Goal: Task Accomplishment & Management: Manage account settings

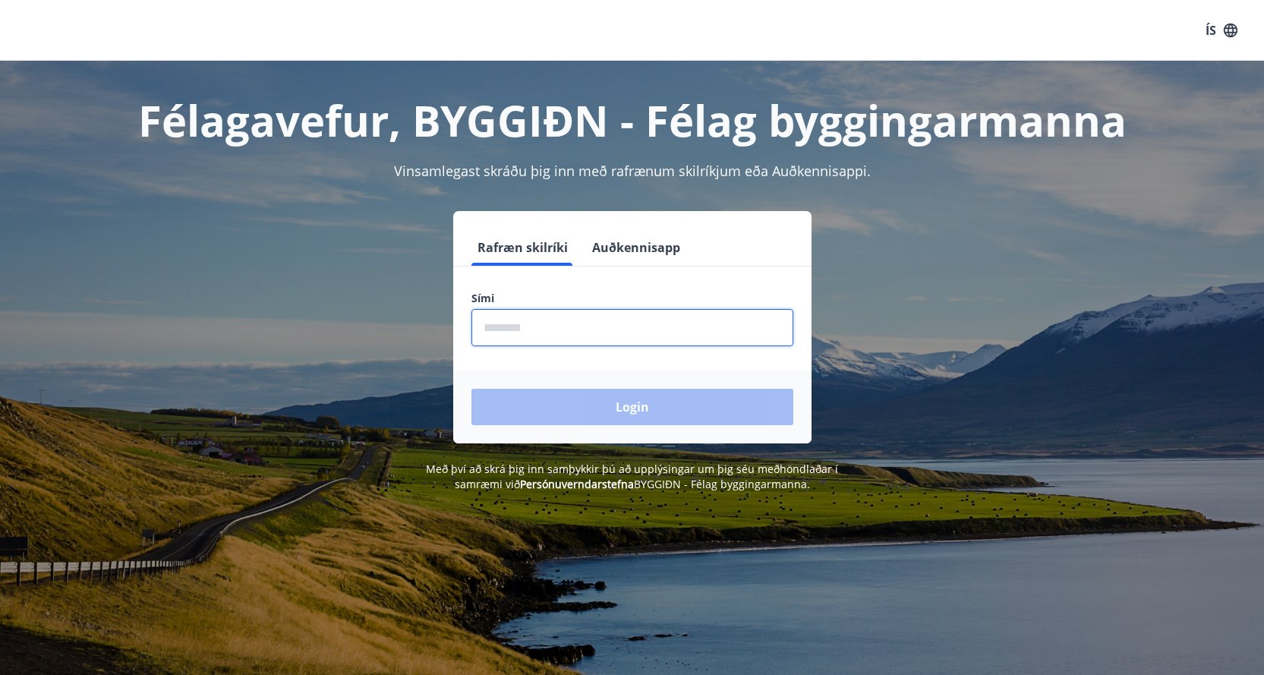
drag, startPoint x: 515, startPoint y: 326, endPoint x: 540, endPoint y: 326, distance: 25.8
click at [515, 326] on input "phone" at bounding box center [632, 327] width 322 height 37
type input "********"
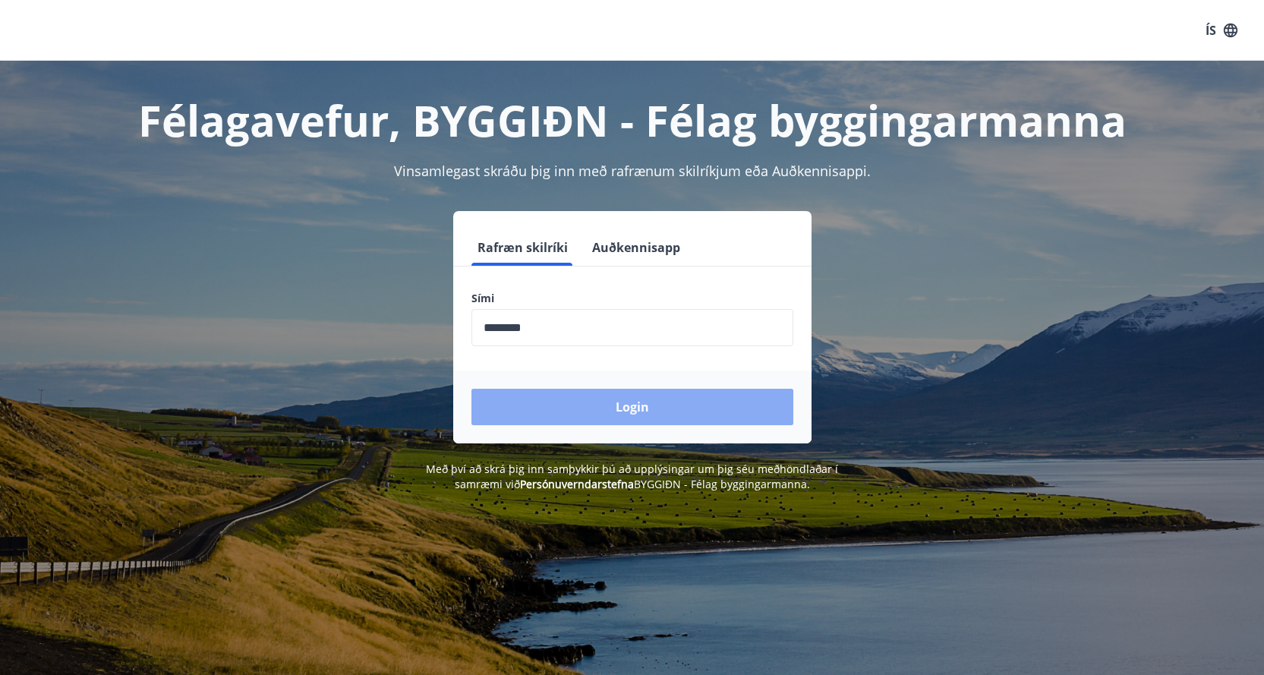
click at [648, 406] on button "Login" at bounding box center [632, 407] width 322 height 36
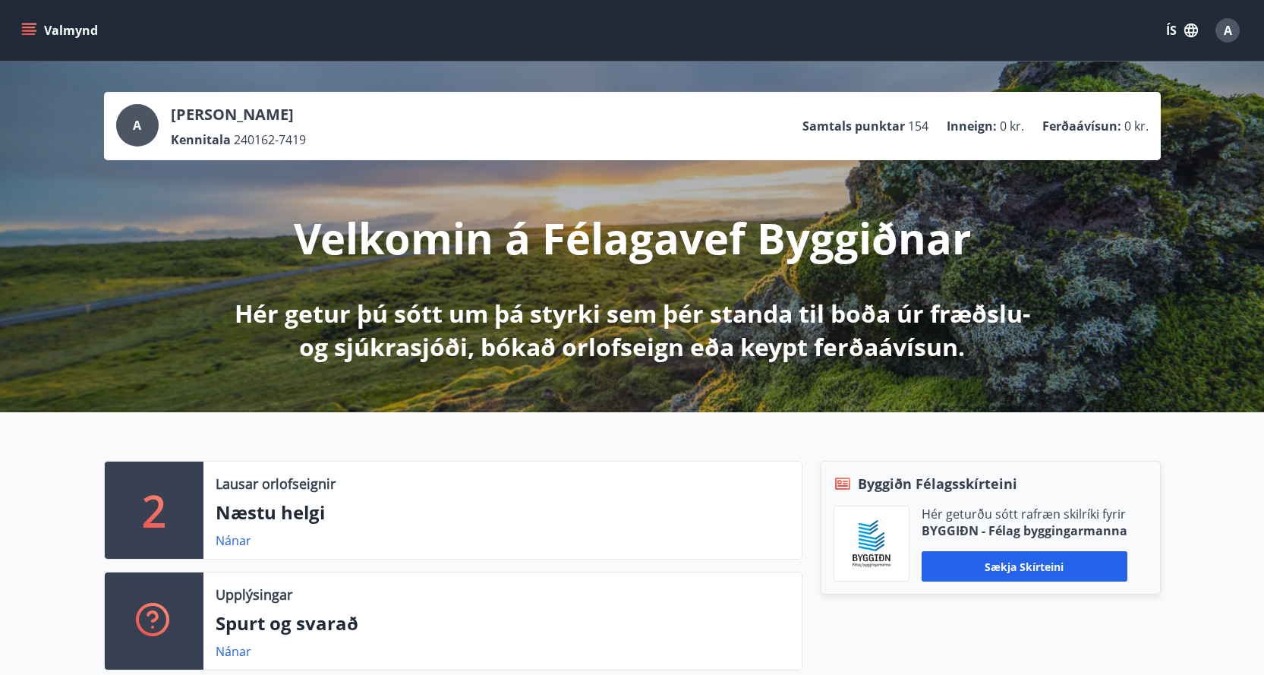
click at [143, 137] on div "A" at bounding box center [137, 125] width 43 height 43
click at [145, 121] on div "A" at bounding box center [137, 125] width 43 height 43
click at [26, 30] on icon "menu" at bounding box center [30, 31] width 17 height 2
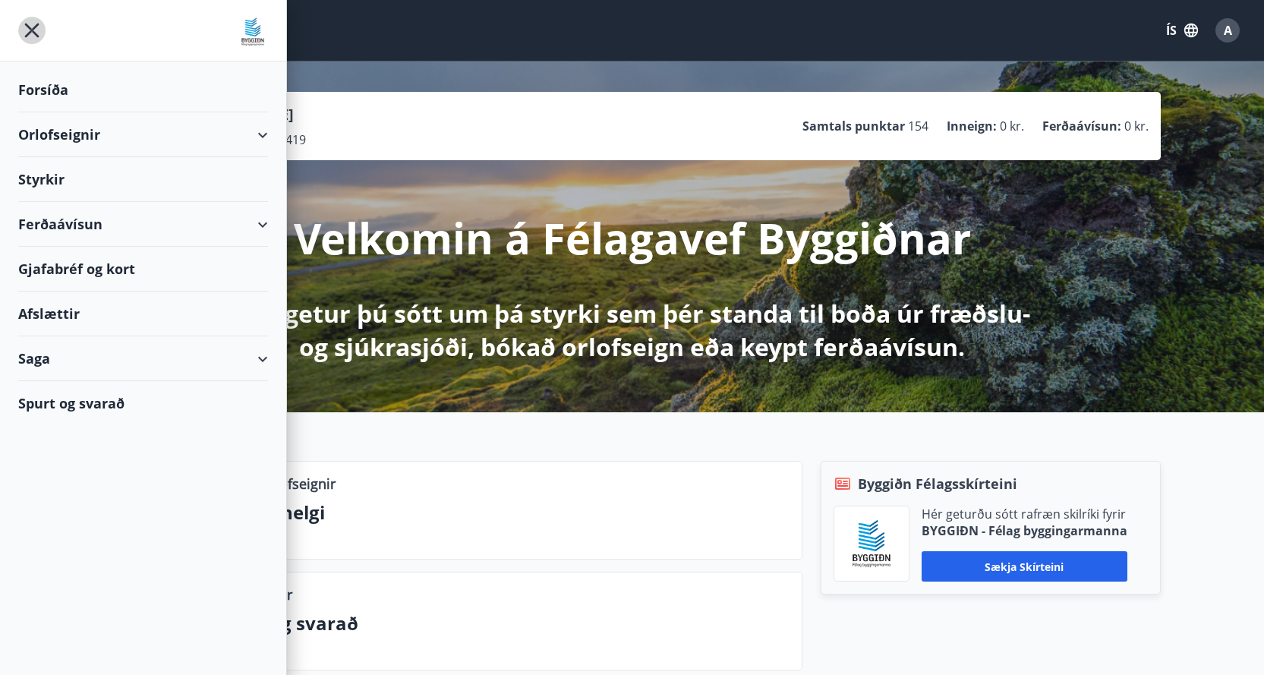
click at [36, 30] on icon "menu" at bounding box center [31, 30] width 27 height 27
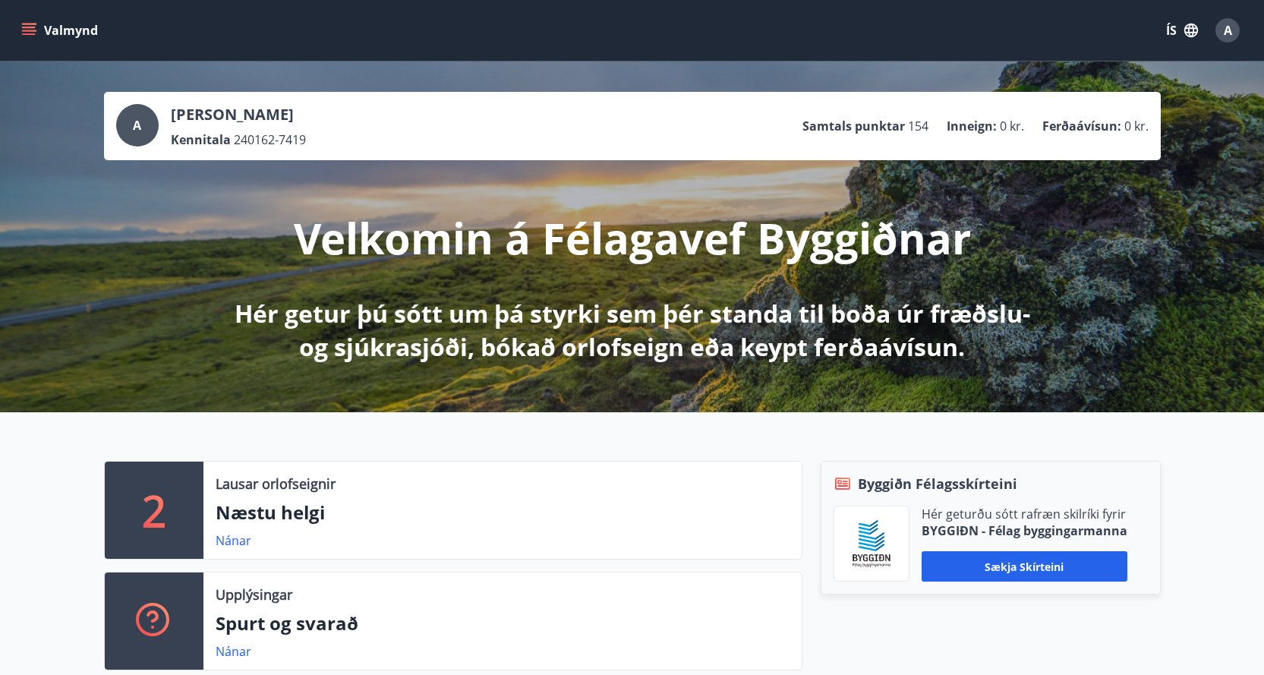
drag, startPoint x: 137, startPoint y: 125, endPoint x: 73, endPoint y: 175, distance: 80.6
click at [73, 175] on div "A Aðalsteinn Svavarsson Kennitala 240162-7419 Samtals punktar 154 Inneign : 0 k…" at bounding box center [632, 236] width 1264 height 351
click at [142, 128] on div "A" at bounding box center [137, 125] width 43 height 43
click at [142, 119] on div "A" at bounding box center [137, 125] width 43 height 43
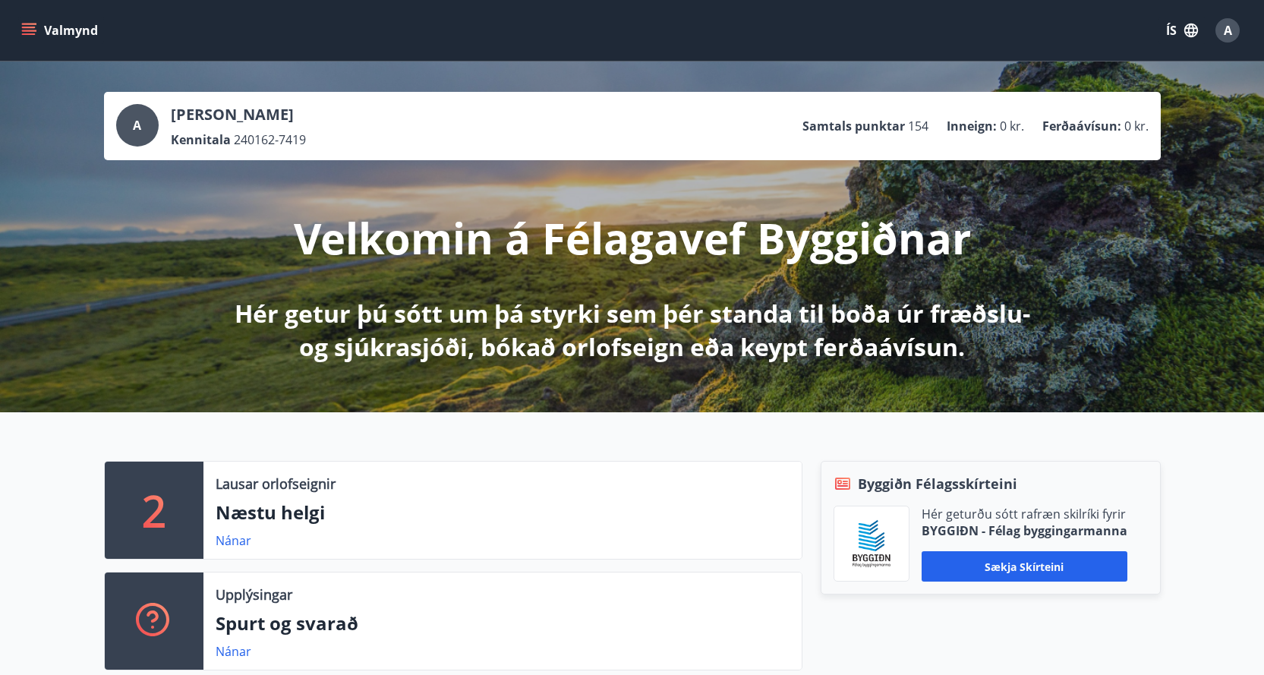
click at [30, 22] on button "Valmynd" at bounding box center [61, 30] width 86 height 27
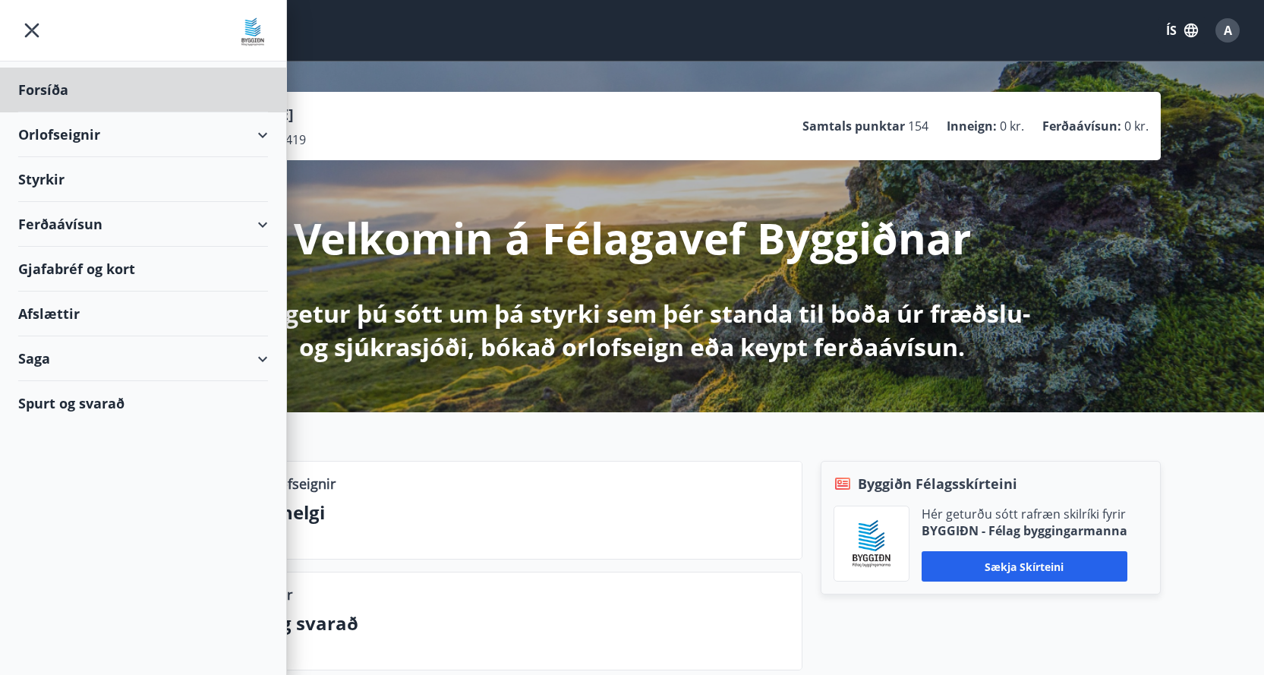
click at [40, 112] on div "Styrkir" at bounding box center [143, 90] width 250 height 45
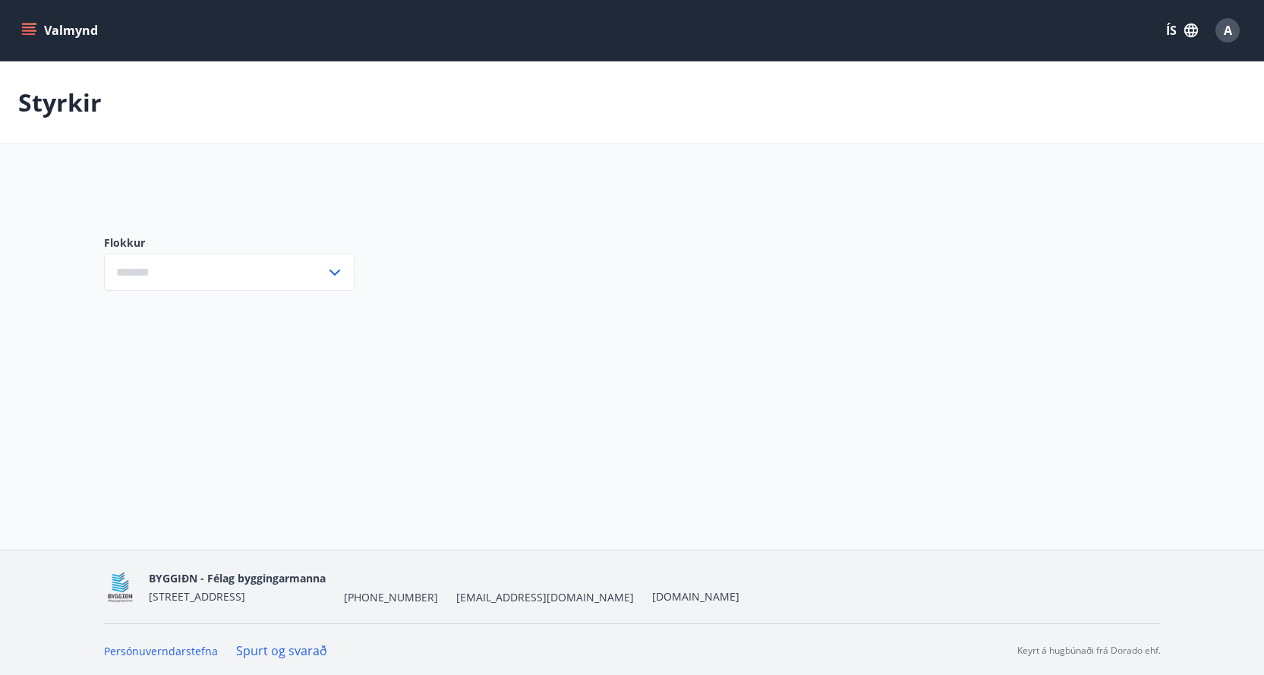
type input "***"
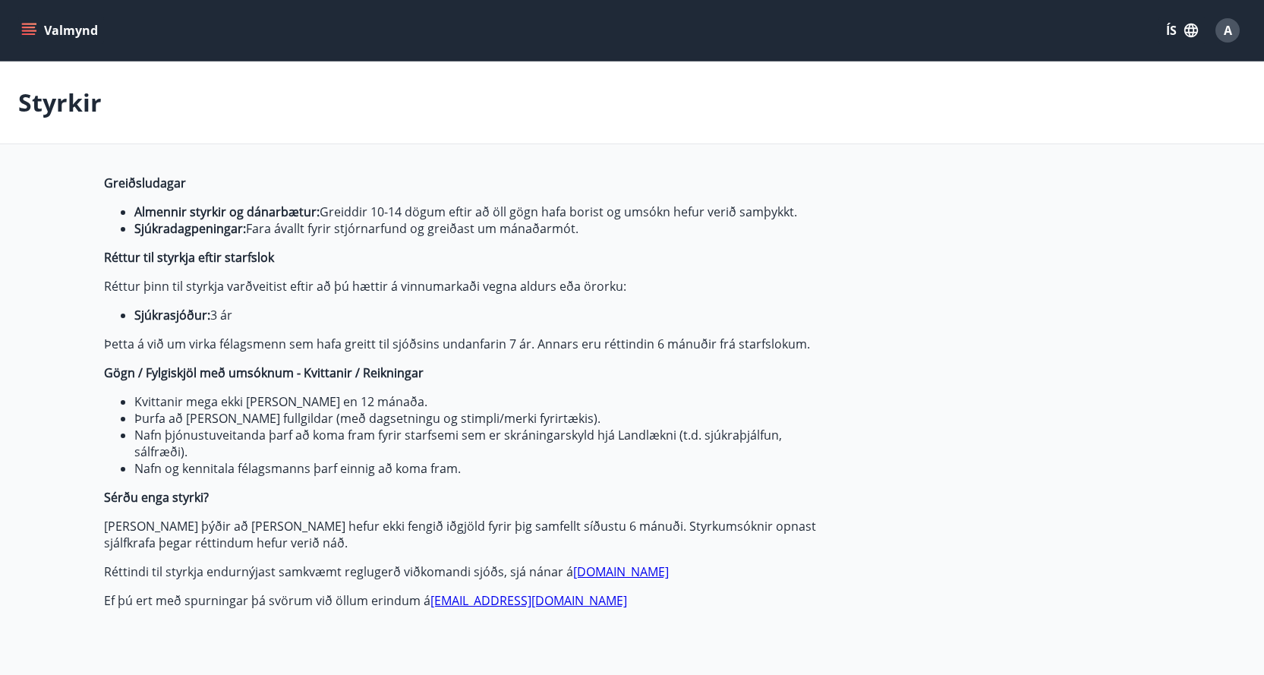
click at [33, 33] on icon "menu" at bounding box center [29, 34] width 14 height 2
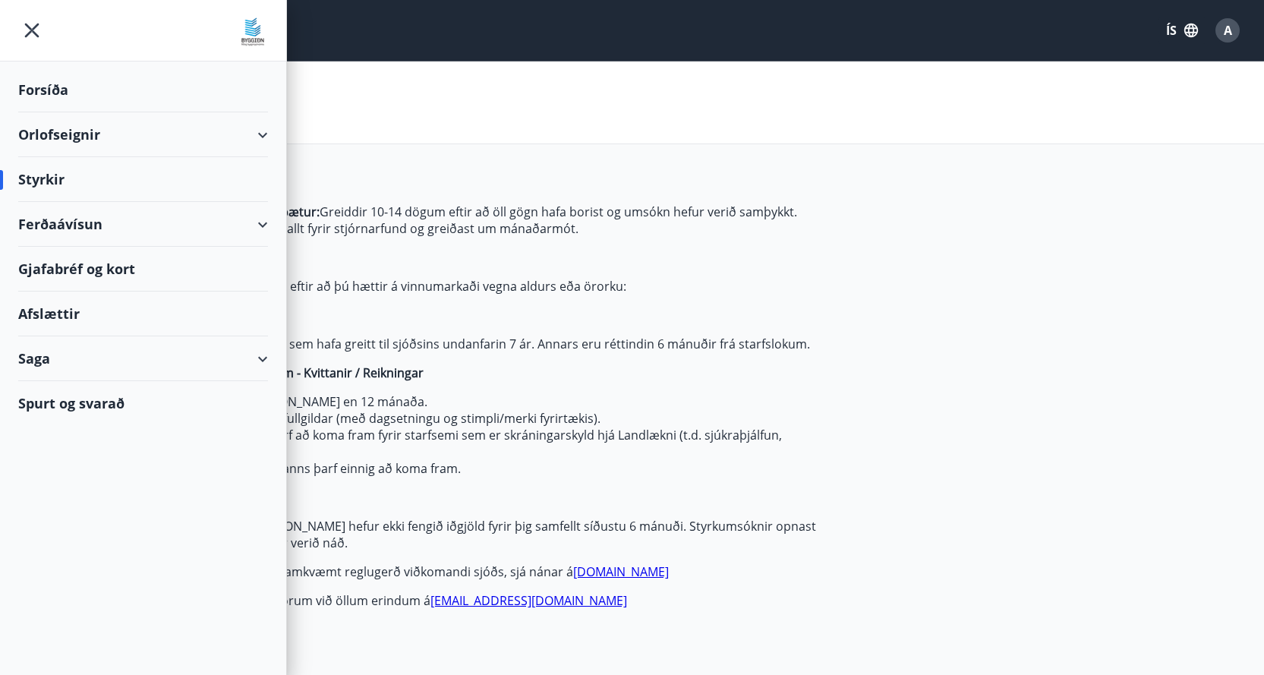
click at [30, 29] on icon "menu" at bounding box center [32, 31] width 14 height 14
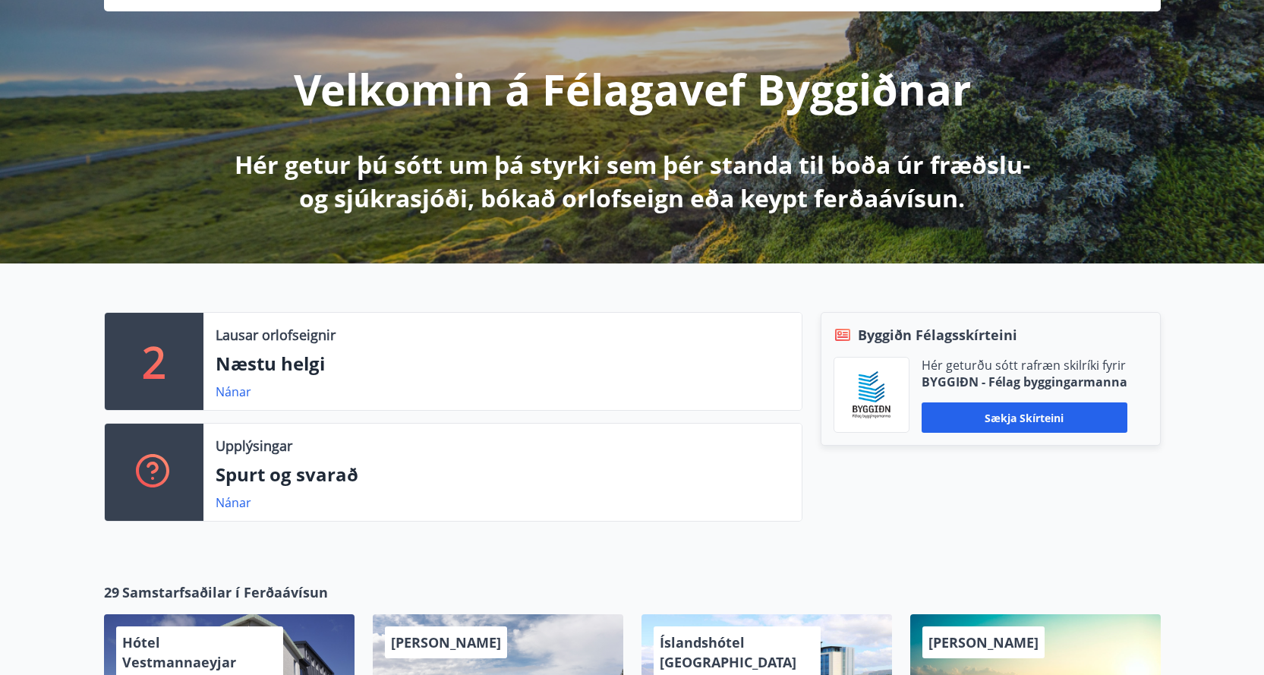
scroll to position [152, 0]
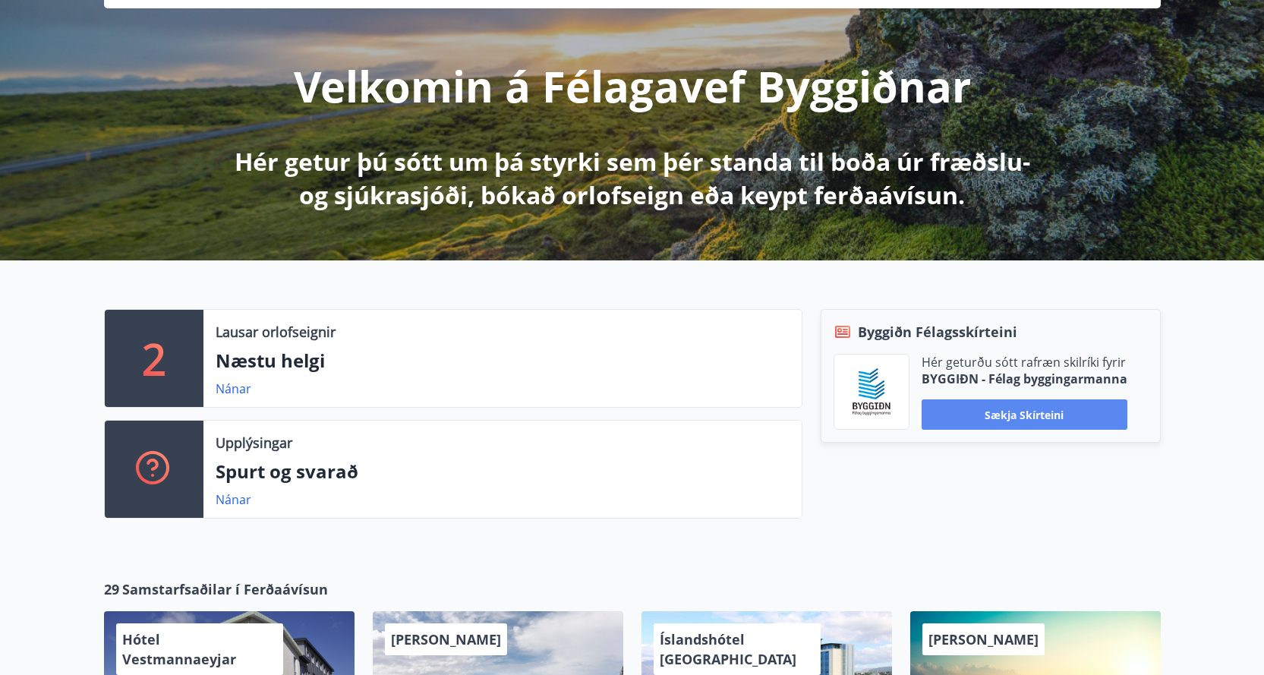
click at [1084, 421] on button "Sækja skírteini" at bounding box center [1024, 414] width 206 height 30
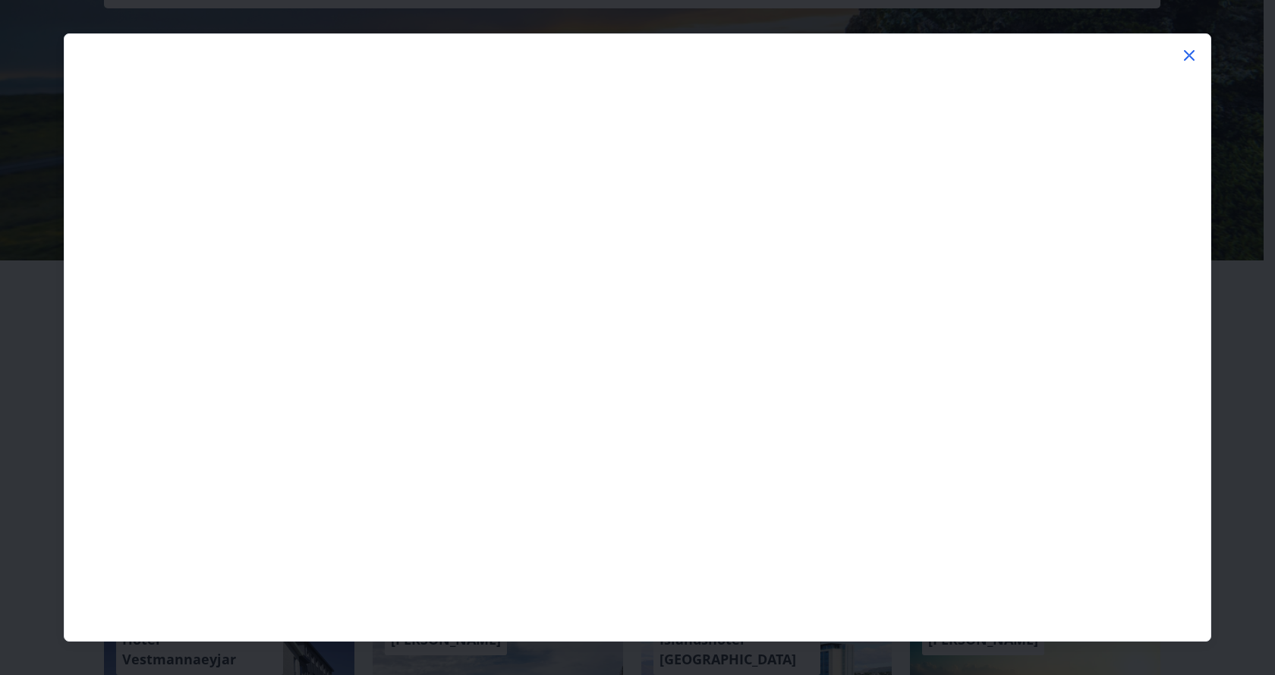
click at [1186, 54] on icon at bounding box center [1189, 55] width 18 height 18
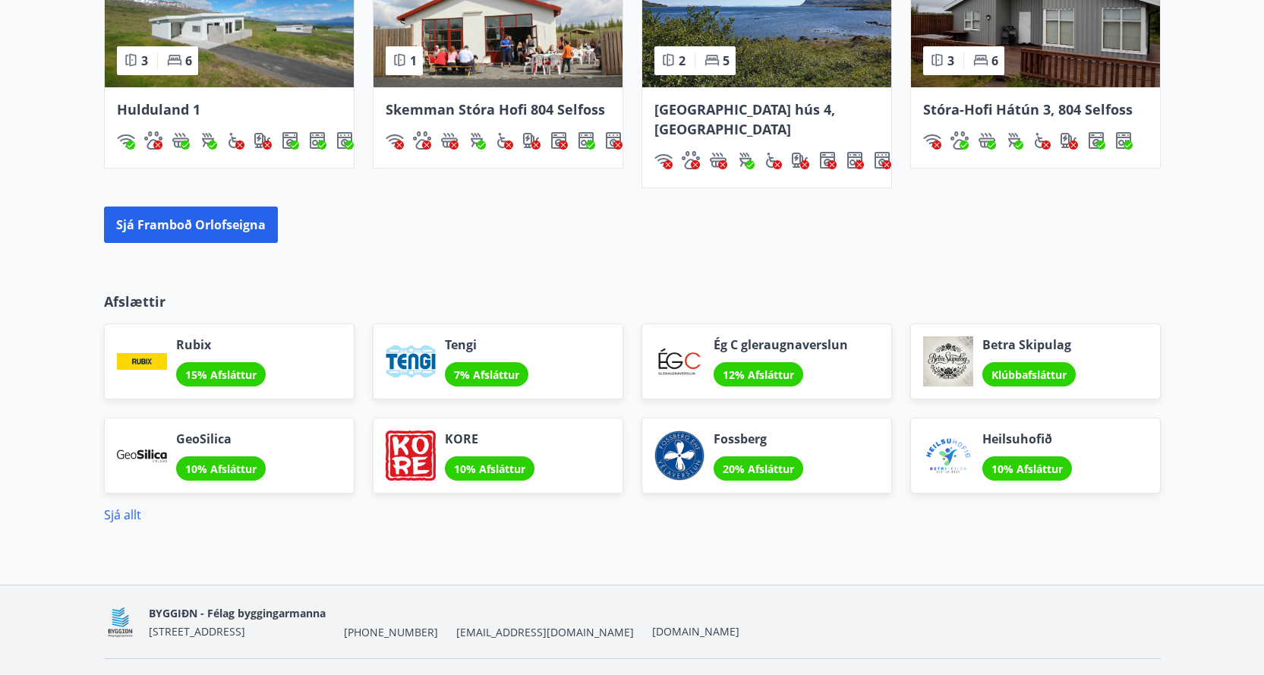
scroll to position [1161, 0]
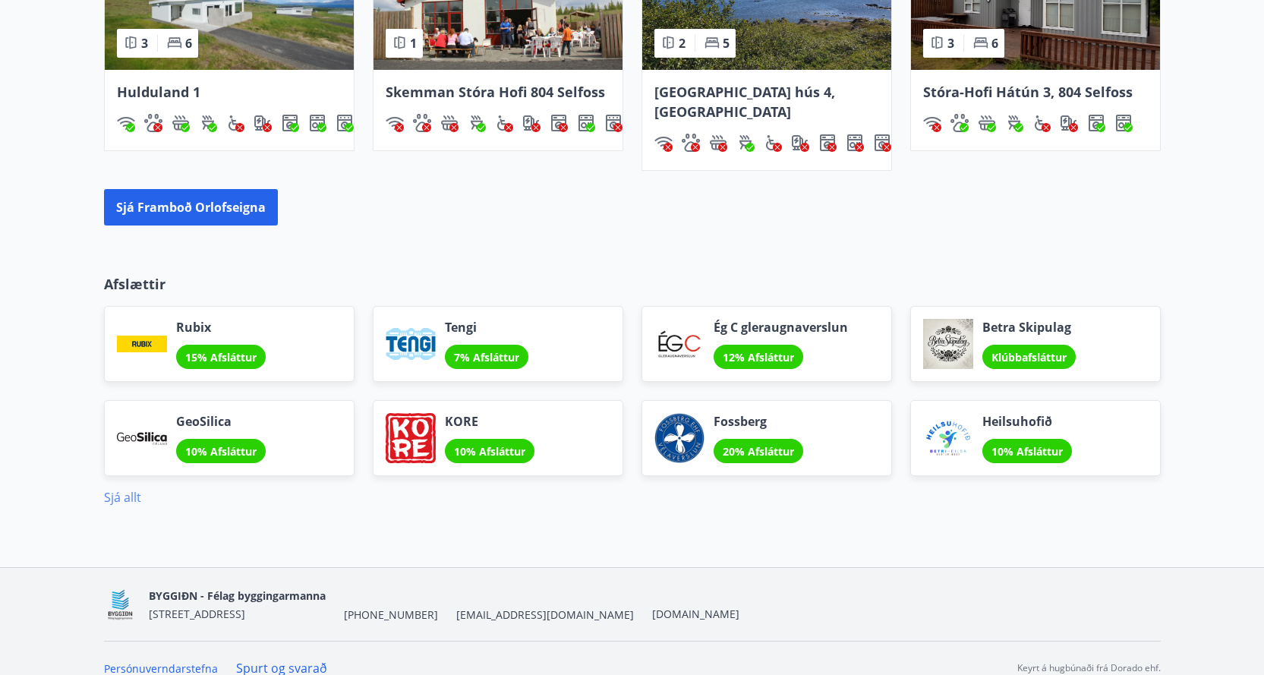
click at [128, 489] on link "Sjá allt" at bounding box center [122, 497] width 37 height 17
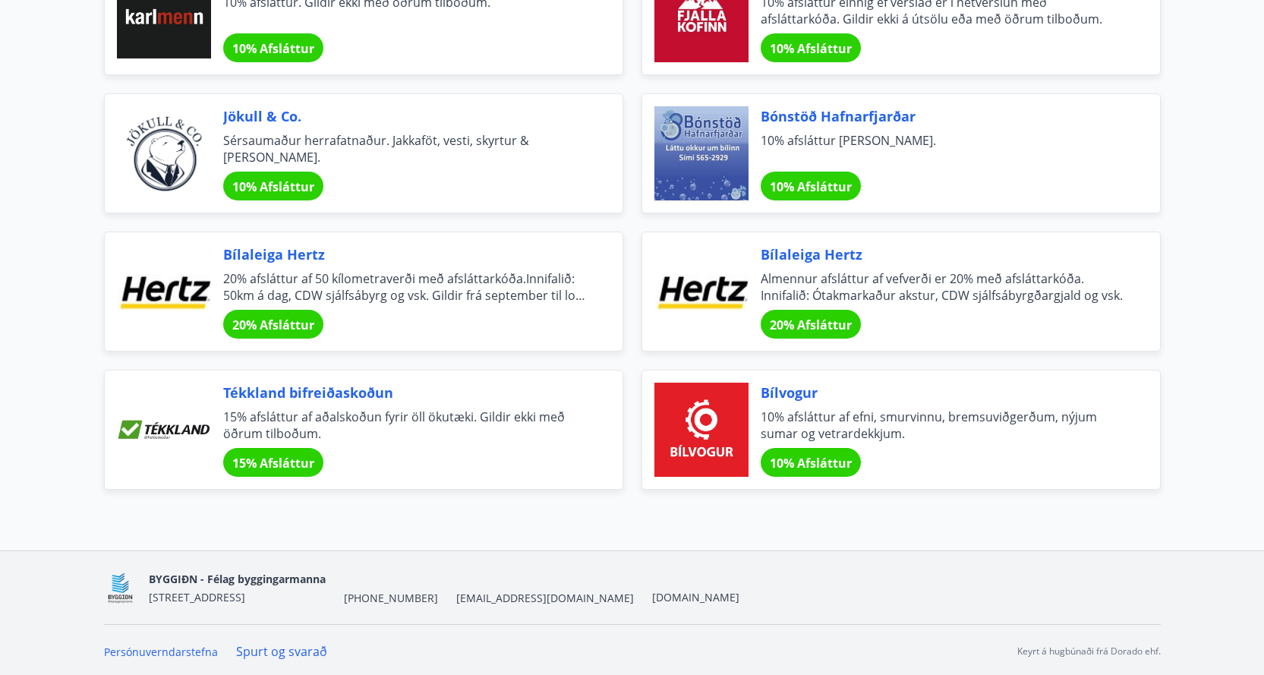
scroll to position [4942, 0]
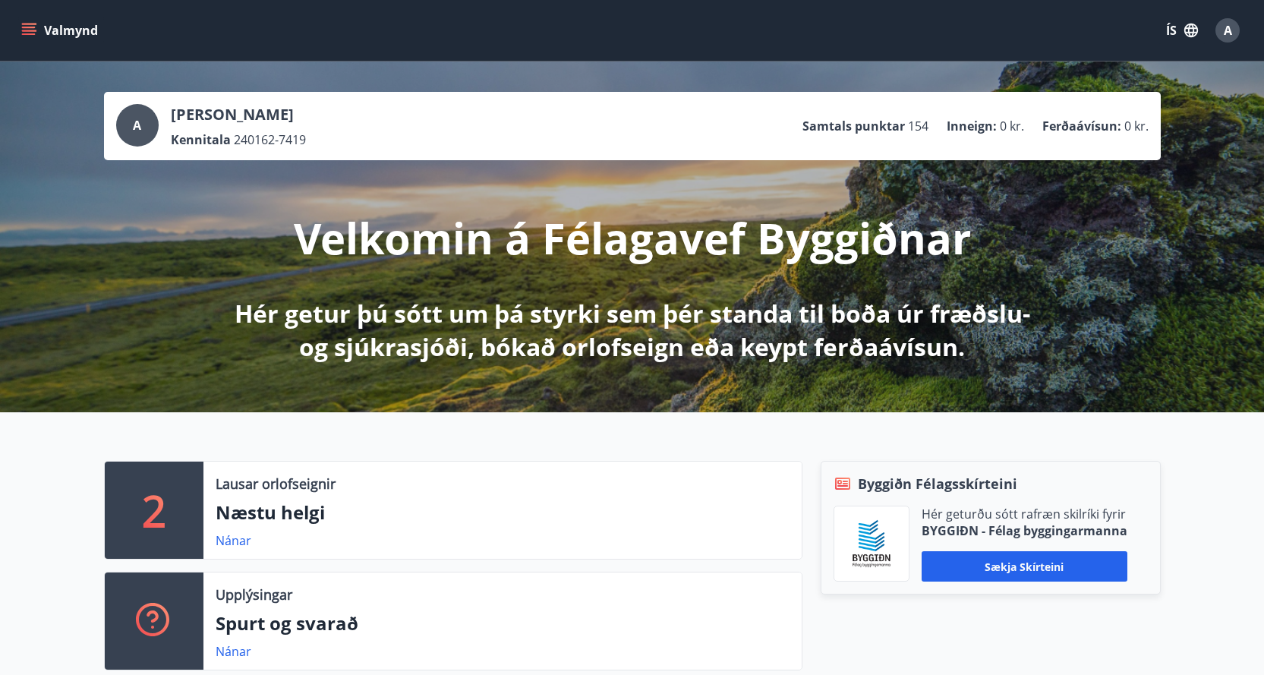
click at [1228, 30] on span "A" at bounding box center [1228, 30] width 8 height 17
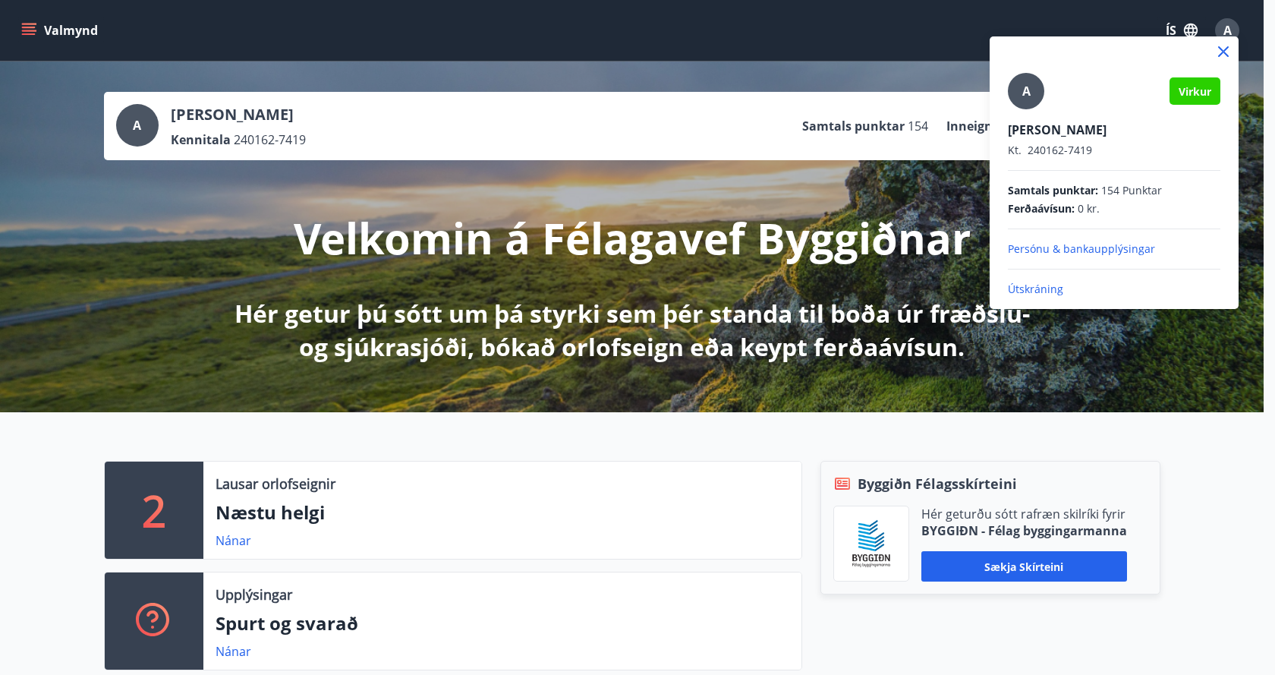
click at [1095, 246] on p "Persónu & bankaupplýsingar" at bounding box center [1114, 248] width 213 height 15
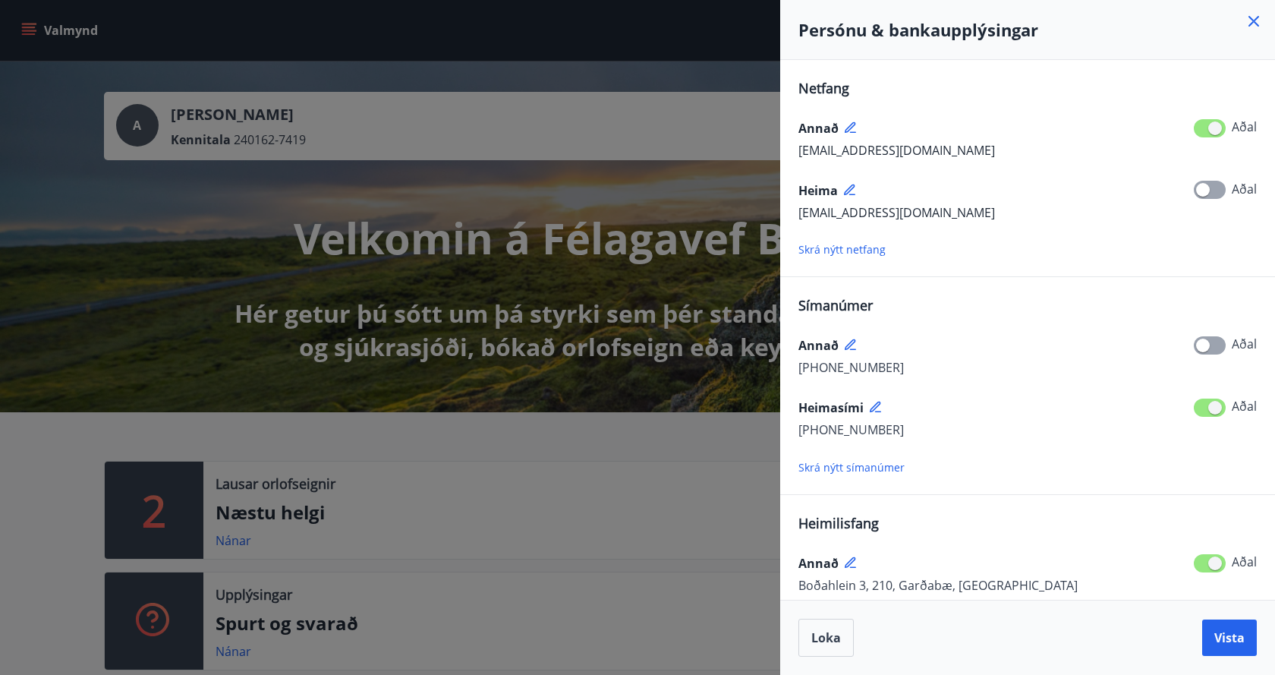
click at [849, 126] on icon at bounding box center [850, 127] width 11 height 11
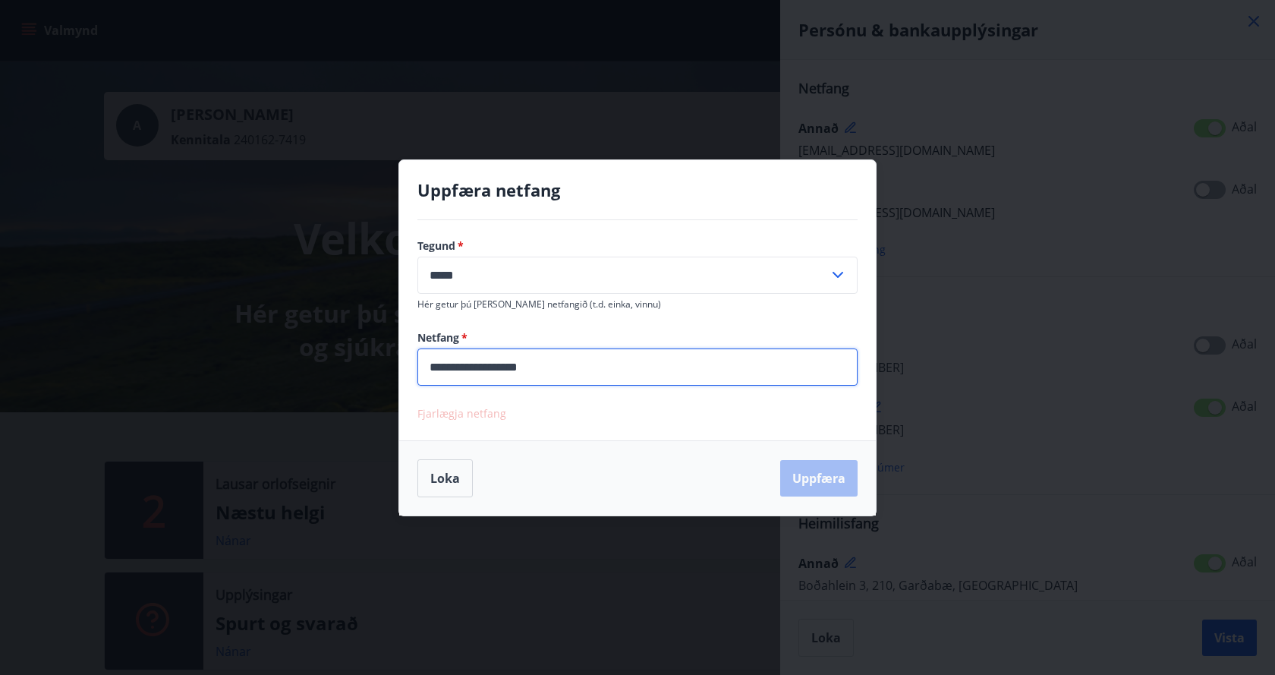
drag, startPoint x: 542, startPoint y: 368, endPoint x: 430, endPoint y: 365, distance: 112.4
click at [430, 365] on input "**********" at bounding box center [637, 366] width 440 height 37
type input "**********"
click at [831, 477] on button "Uppfæra" at bounding box center [818, 478] width 77 height 36
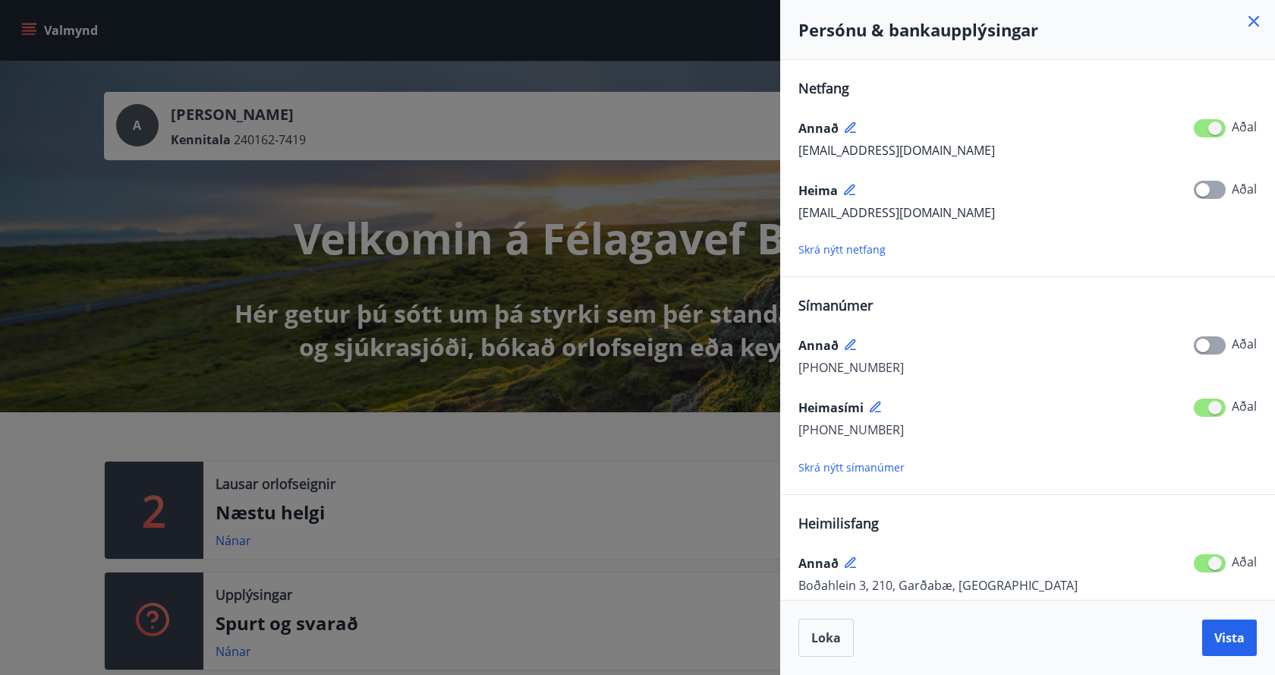
click at [844, 189] on icon at bounding box center [851, 191] width 14 height 14
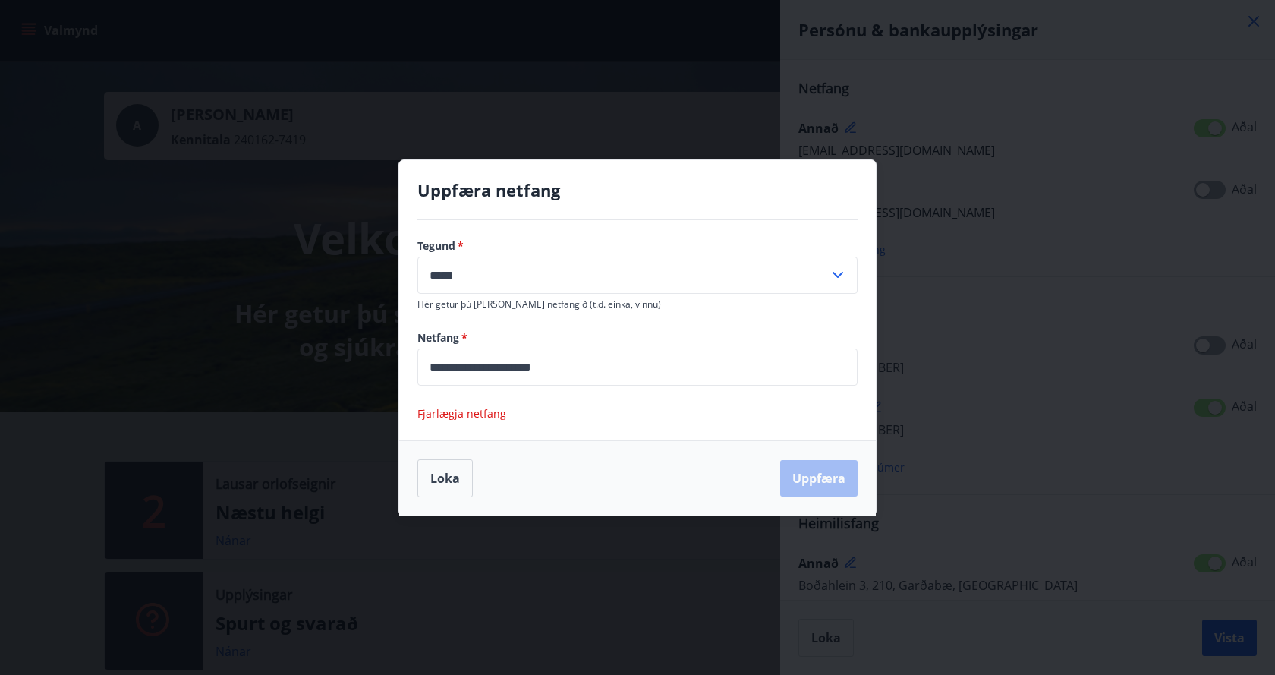
click at [834, 272] on icon at bounding box center [838, 275] width 18 height 18
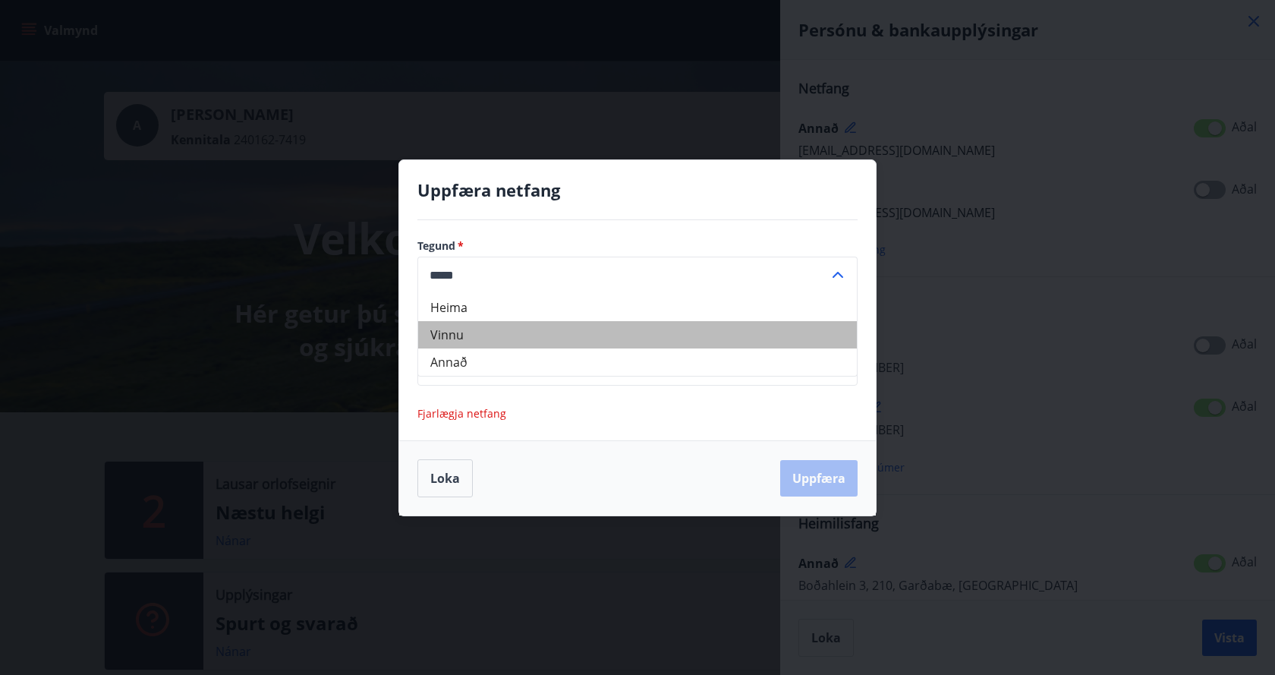
click at [496, 342] on li "Vinnu" at bounding box center [637, 334] width 439 height 27
type input "*****"
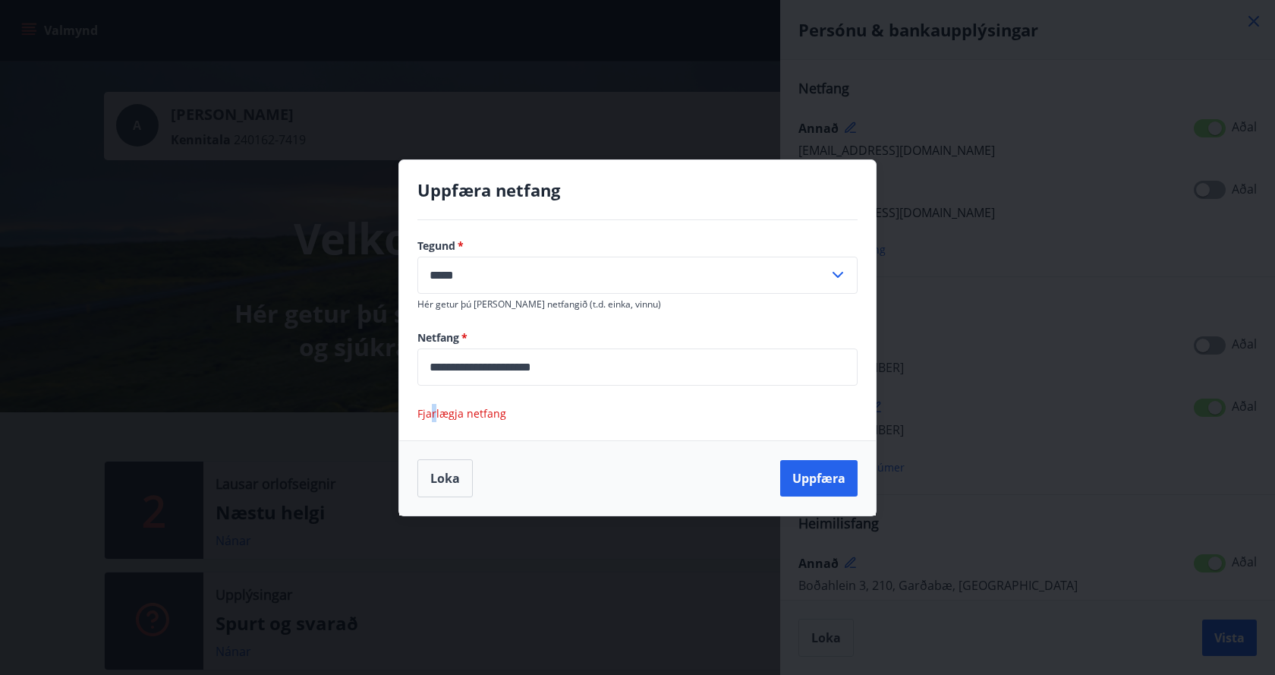
click at [434, 408] on span "Fjarlægja netfang" at bounding box center [461, 413] width 89 height 14
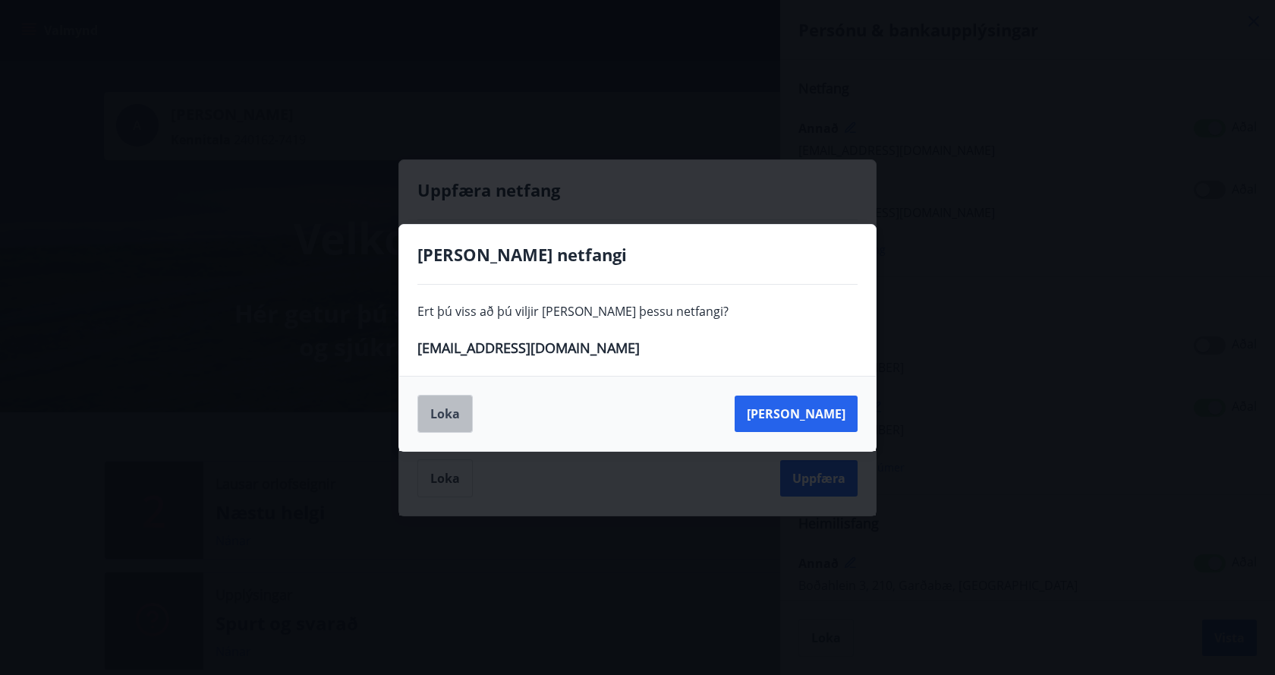
click at [455, 406] on button "Loka" at bounding box center [444, 414] width 55 height 38
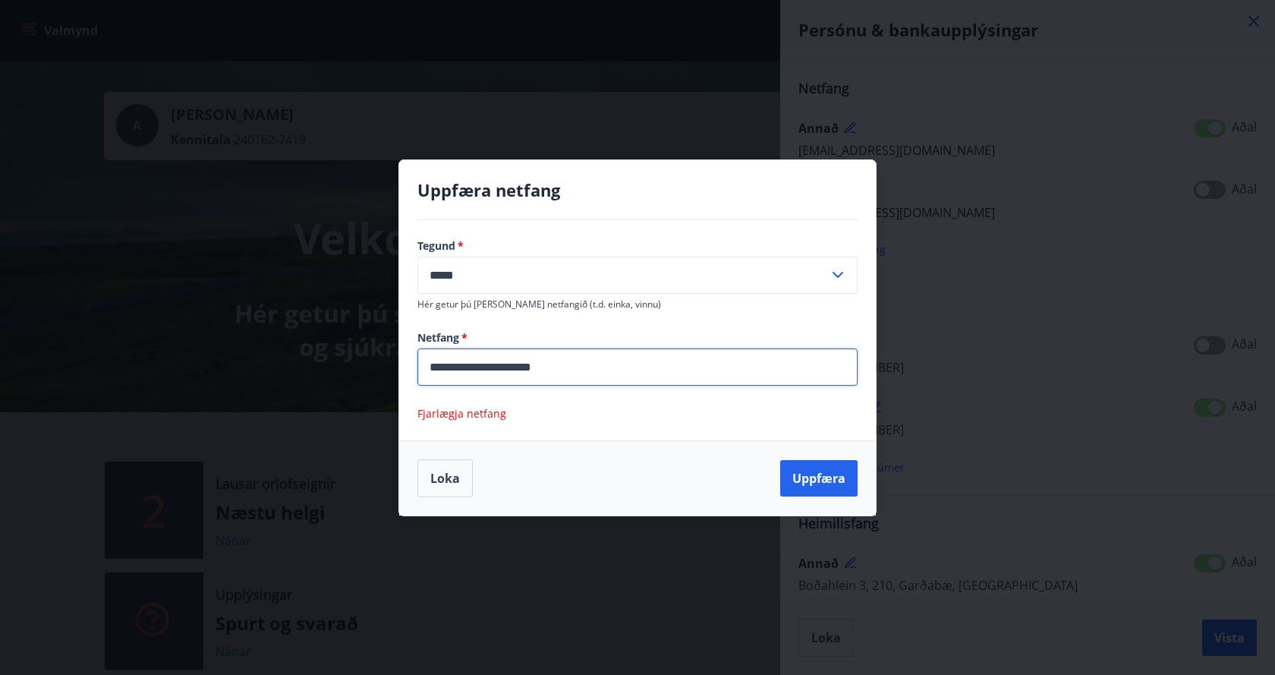
drag, startPoint x: 556, startPoint y: 367, endPoint x: 407, endPoint y: 368, distance: 148.8
click at [407, 368] on div "**********" at bounding box center [637, 330] width 477 height 220
type input "**********"
click at [835, 489] on button "Uppfæra" at bounding box center [818, 478] width 77 height 36
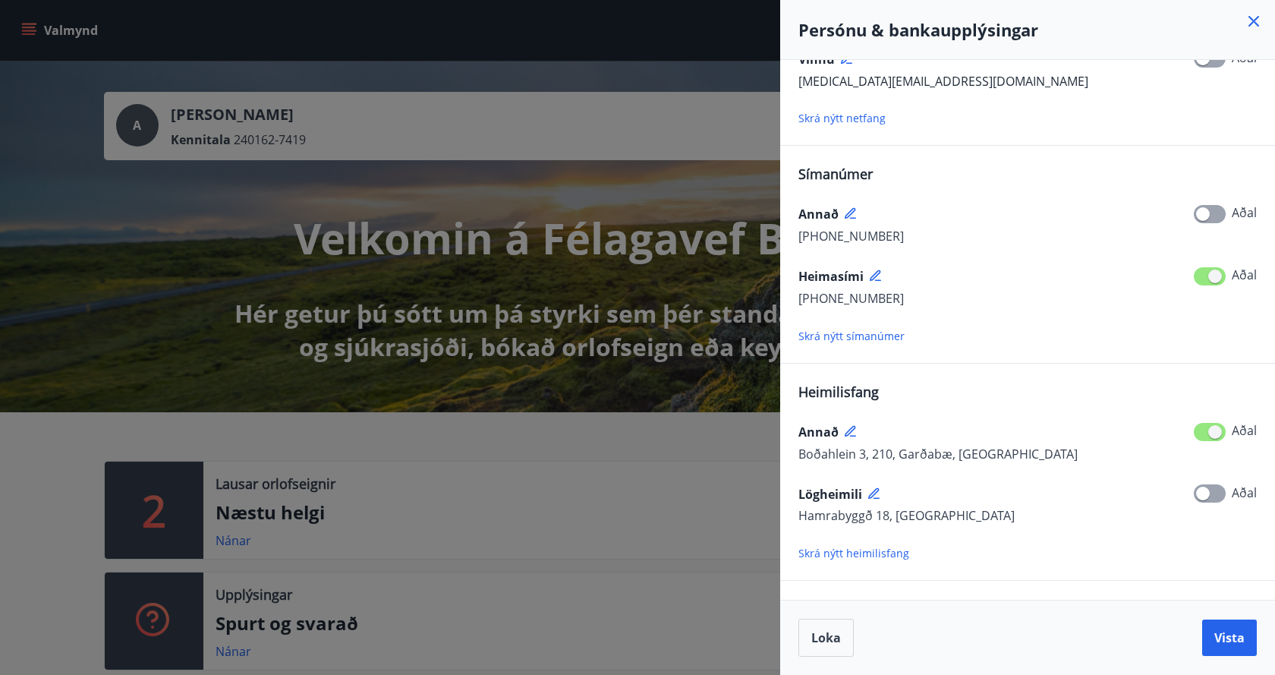
scroll to position [152, 0]
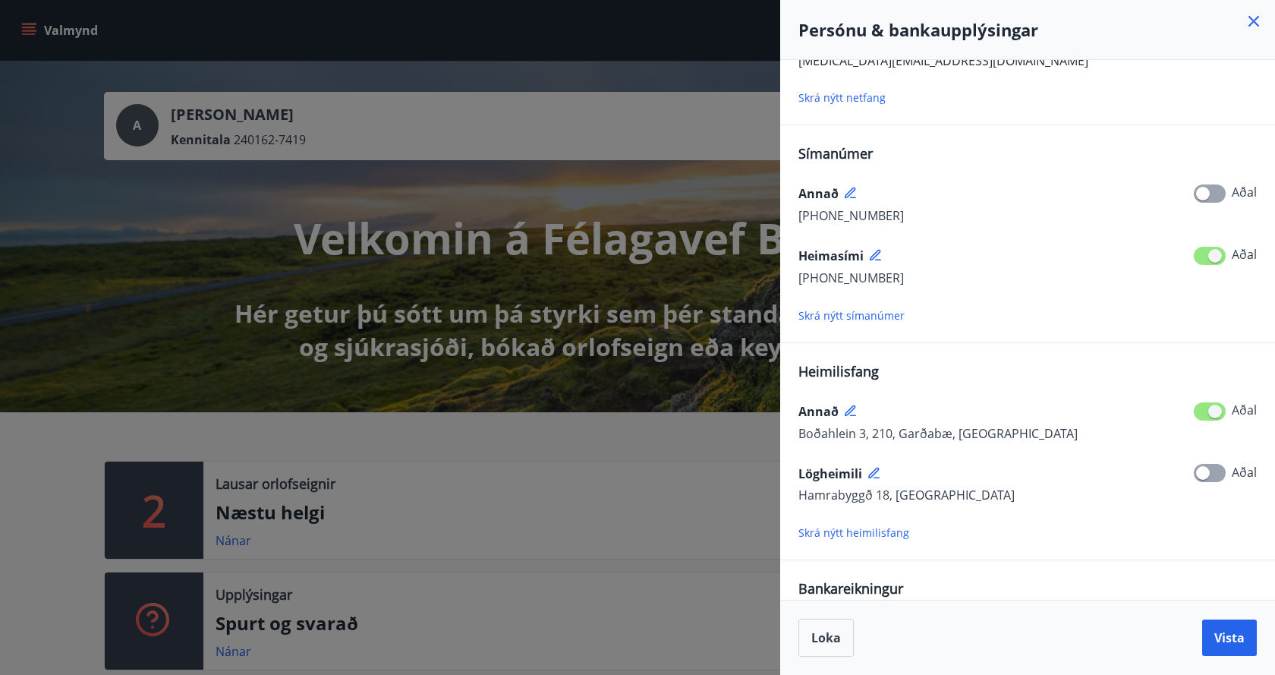
click at [876, 473] on icon at bounding box center [875, 474] width 14 height 14
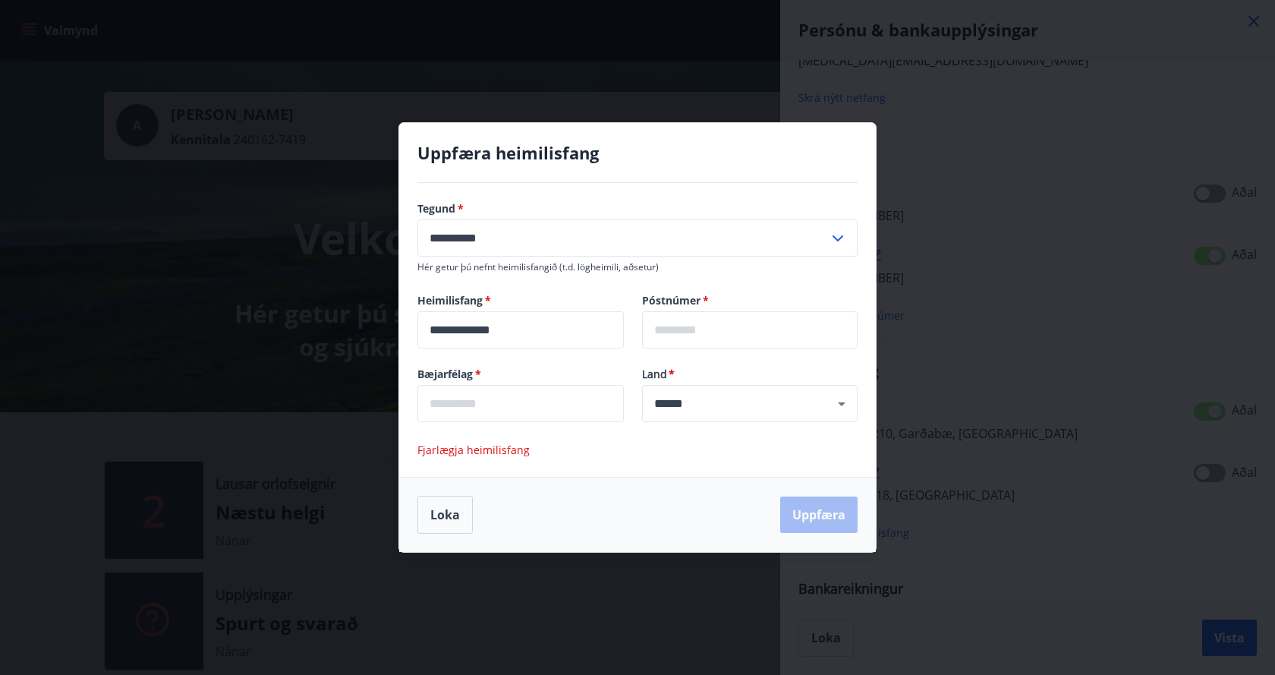
drag, startPoint x: 525, startPoint y: 335, endPoint x: 622, endPoint y: 332, distance: 97.2
click at [532, 334] on input "**********" at bounding box center [520, 329] width 206 height 37
type input "*"
click at [1051, 235] on div "**********" at bounding box center [637, 337] width 1275 height 675
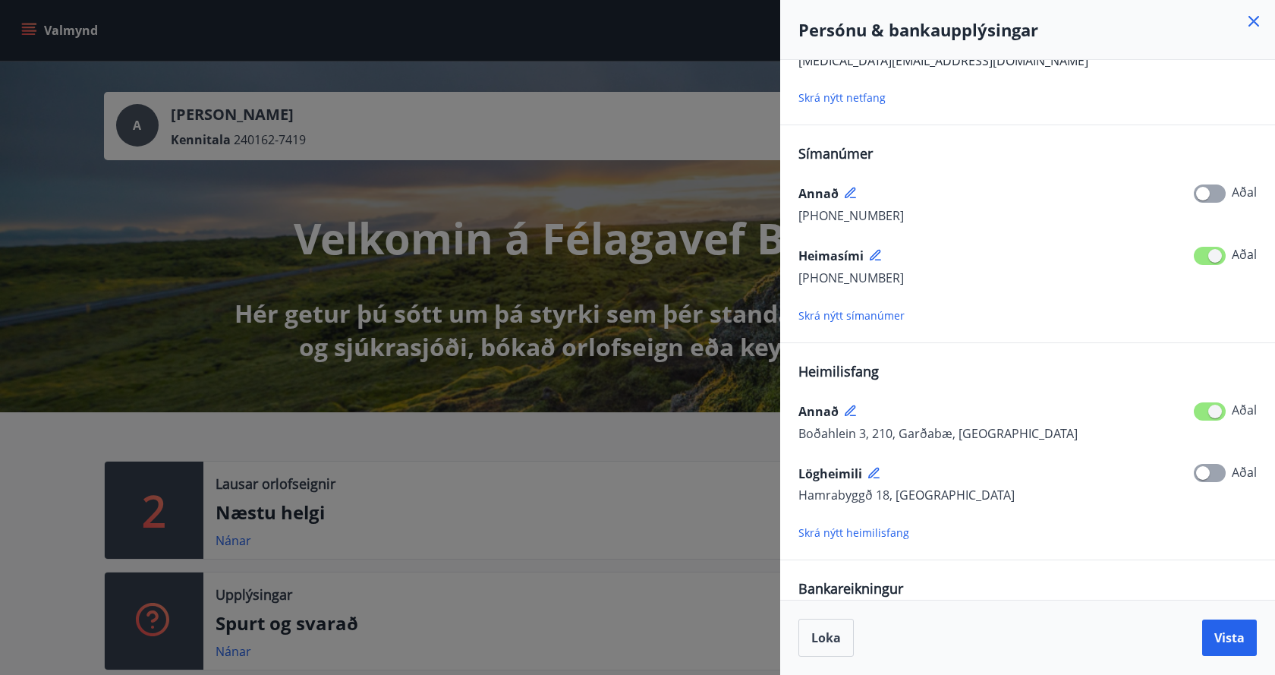
click at [877, 471] on icon at bounding box center [875, 474] width 14 height 14
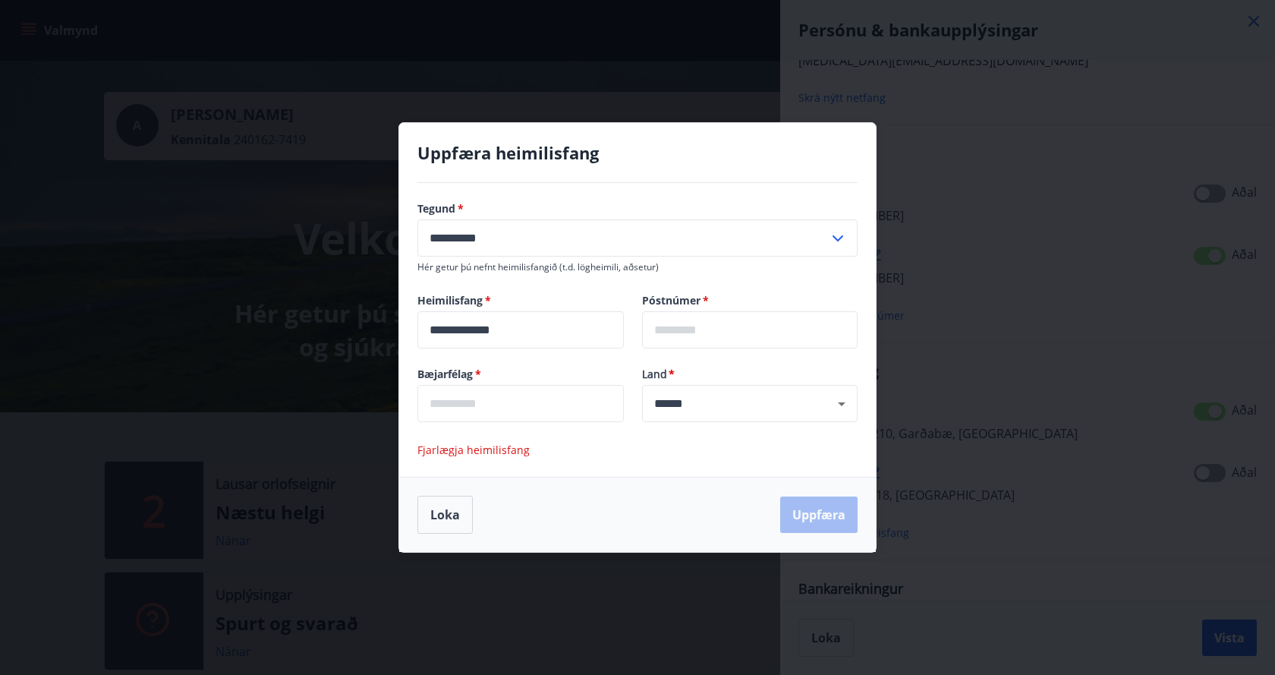
click at [500, 449] on span "Fjarlægja heimilisfang" at bounding box center [473, 450] width 112 height 14
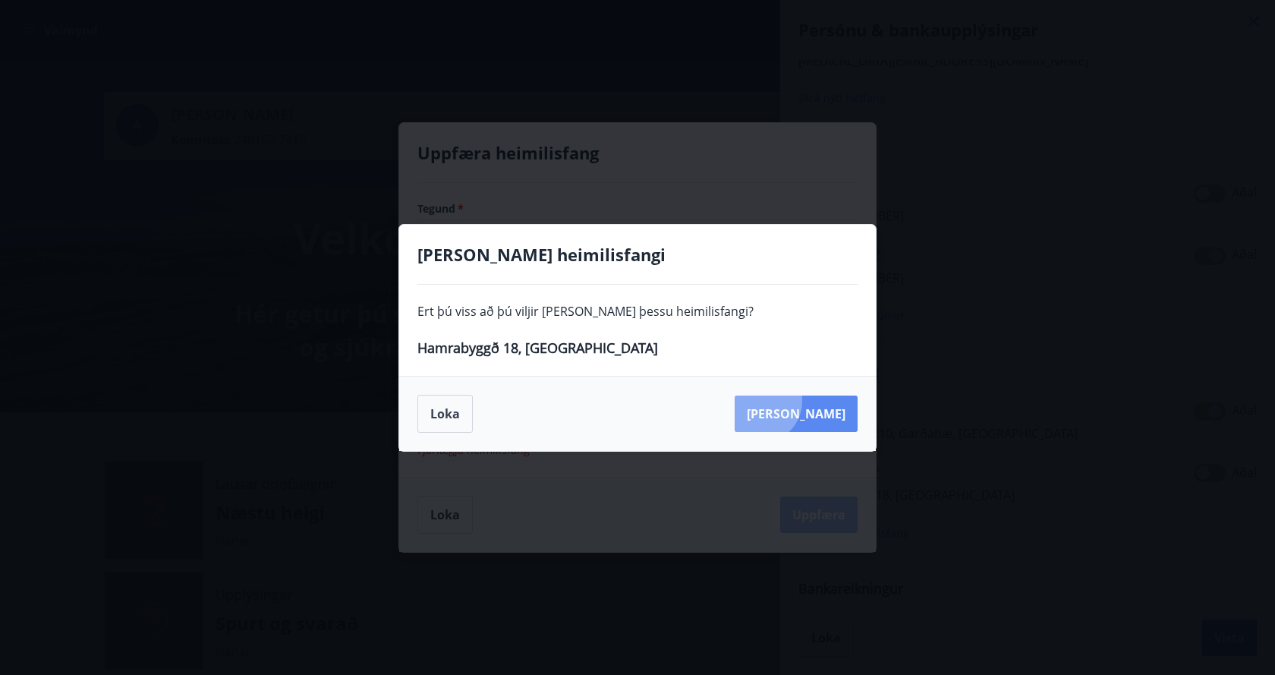
click at [830, 400] on button "Eyða" at bounding box center [796, 413] width 123 height 36
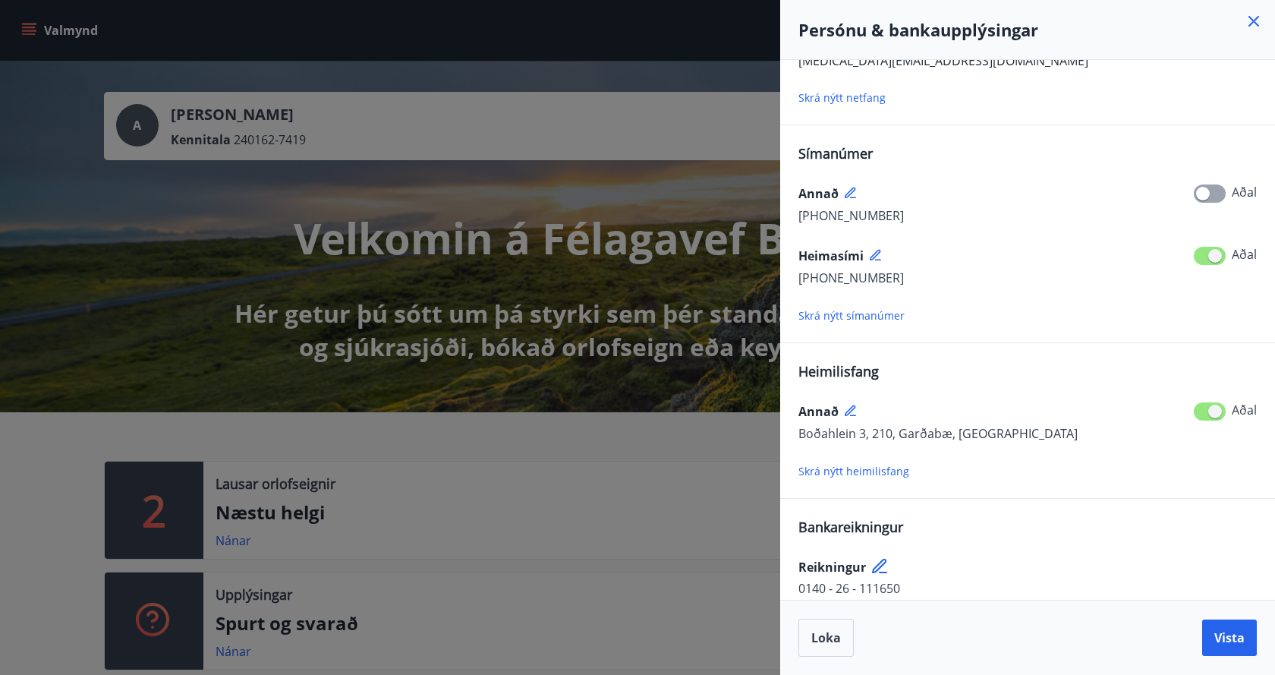
click at [850, 190] on icon at bounding box center [850, 192] width 11 height 11
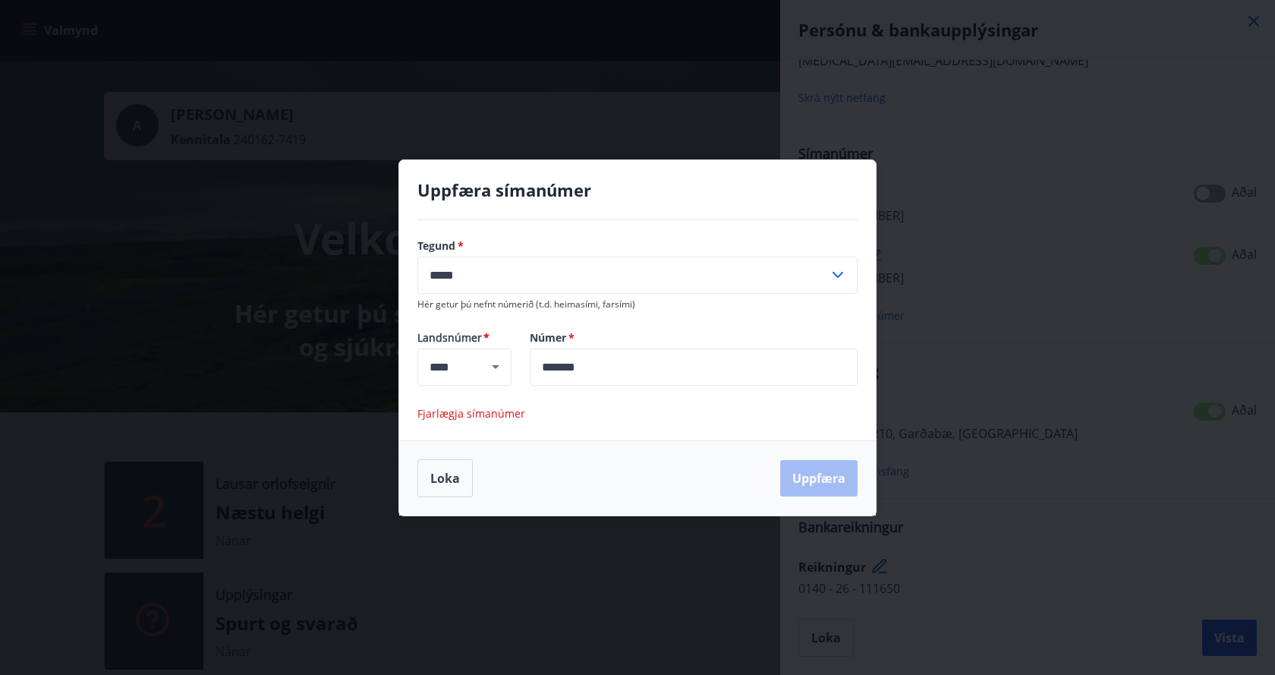
click at [485, 411] on span "Fjarlægja símanúmer" at bounding box center [471, 413] width 108 height 14
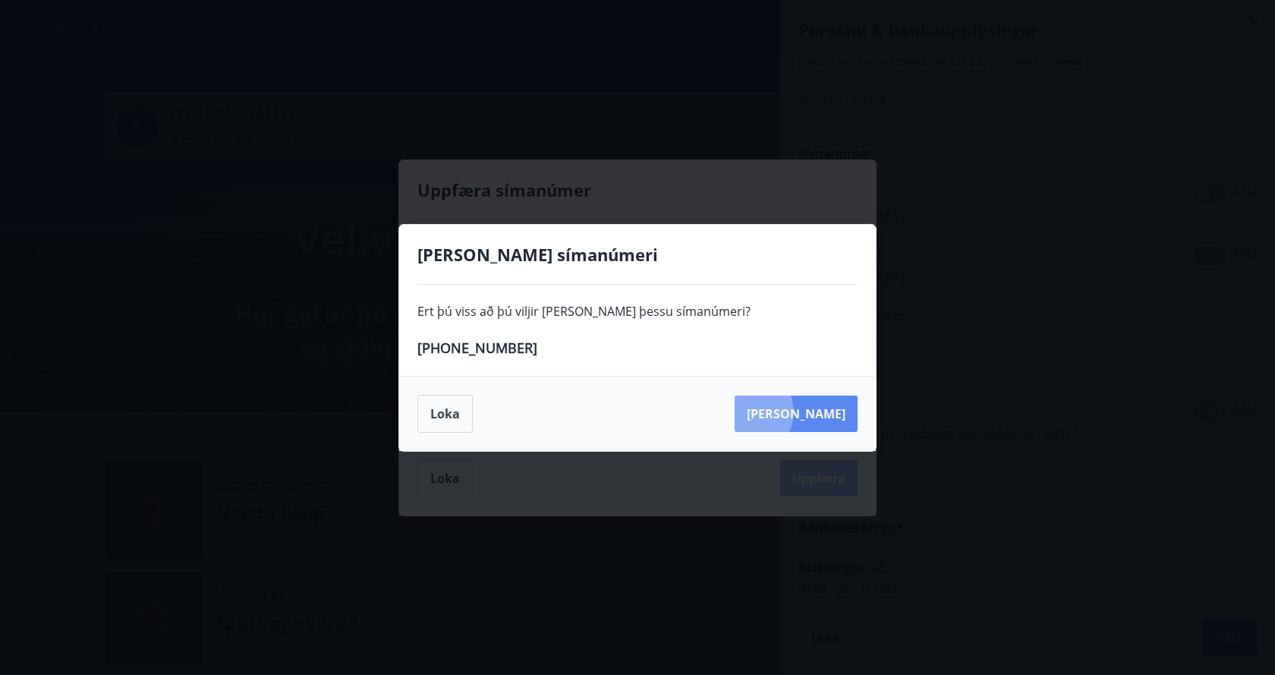
click at [823, 411] on button "Eyða" at bounding box center [796, 413] width 123 height 36
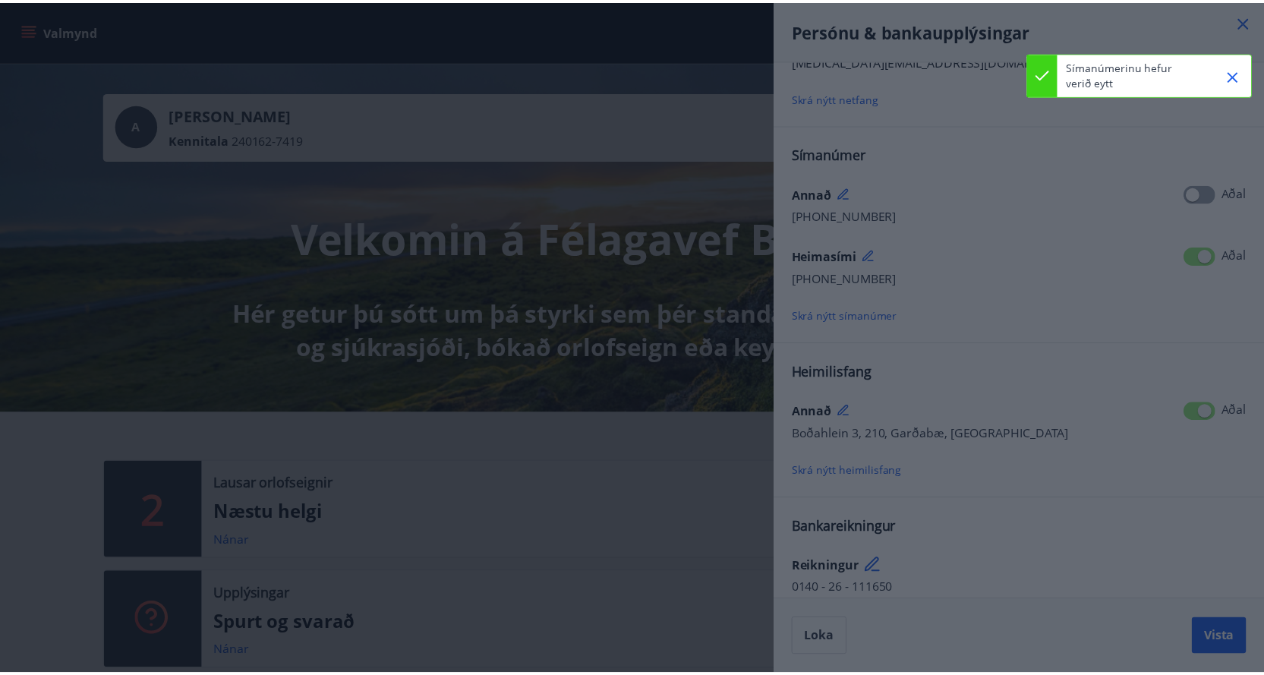
scroll to position [106, 0]
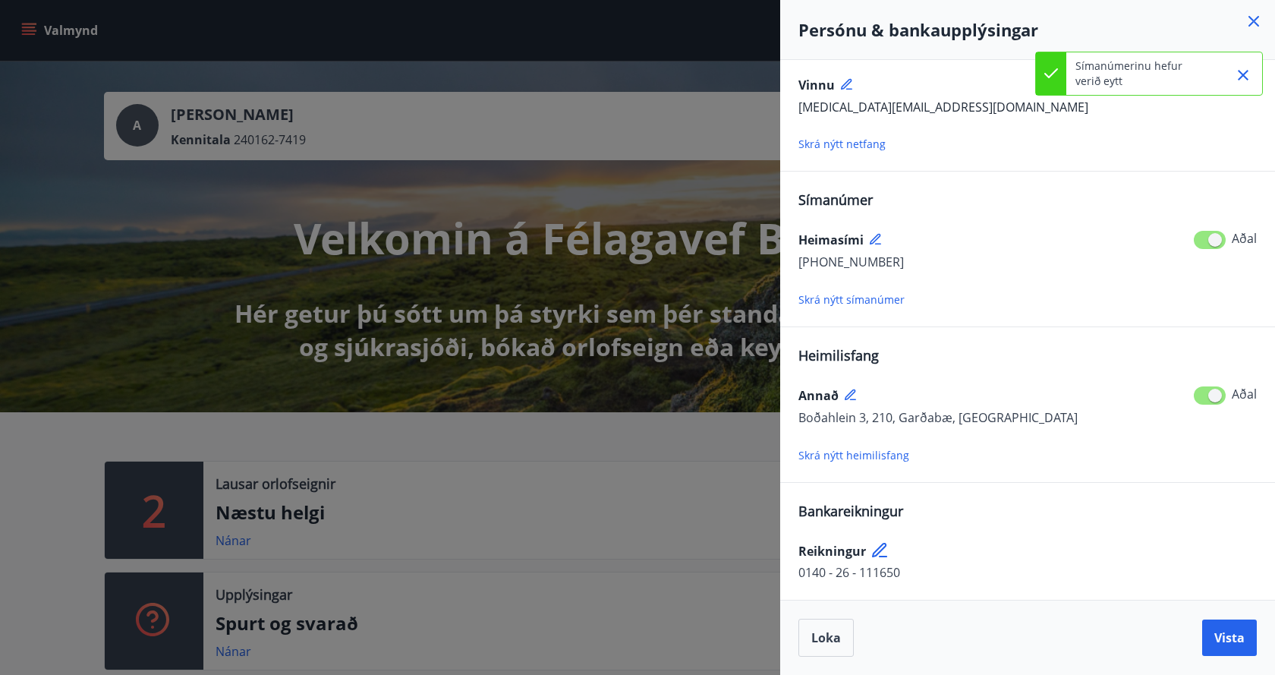
click at [1080, 250] on div "Heimasími" at bounding box center [1028, 240] width 458 height 24
click at [1221, 638] on span "Vista" at bounding box center [1229, 637] width 30 height 17
